Goal: Navigation & Orientation: Find specific page/section

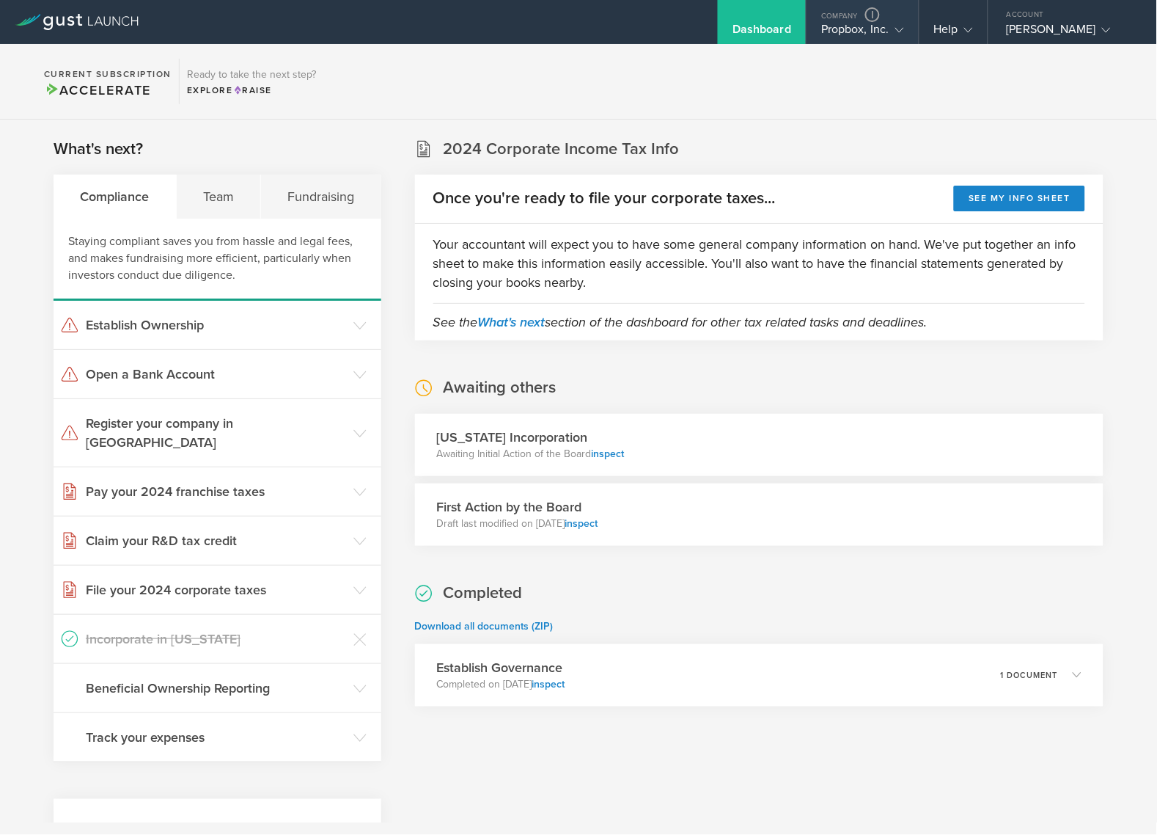
click at [855, 38] on div "Propbox, Inc." at bounding box center [862, 33] width 82 height 22
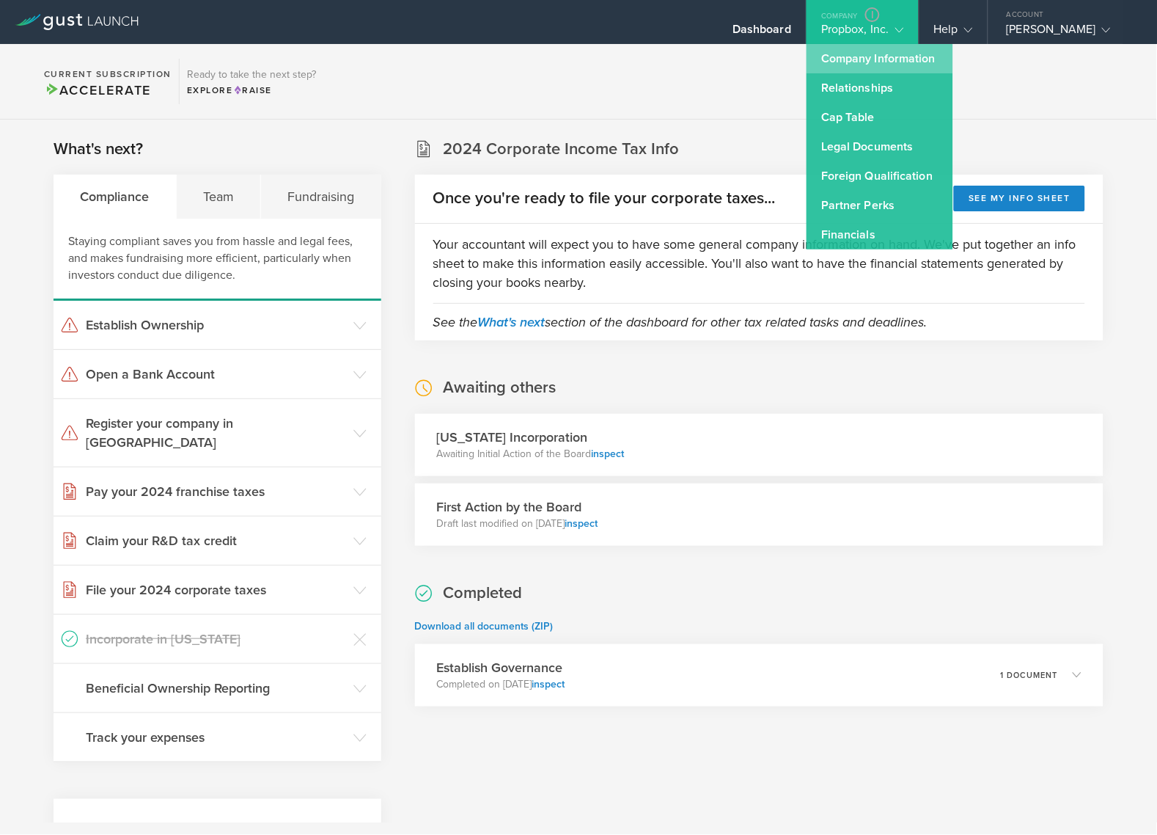
click at [859, 67] on link "Company Information" at bounding box center [880, 58] width 147 height 29
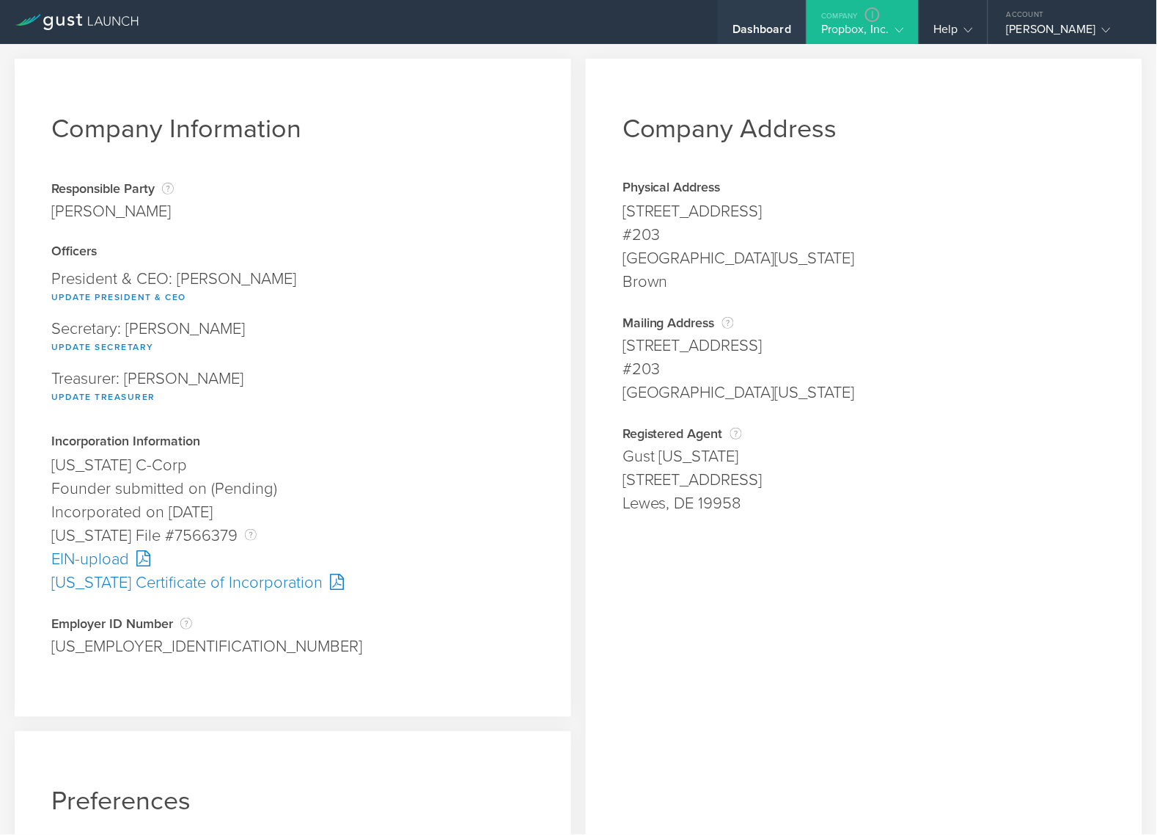
click at [758, 29] on div "Dashboard" at bounding box center [762, 33] width 59 height 22
